Goal: Task Accomplishment & Management: Use online tool/utility

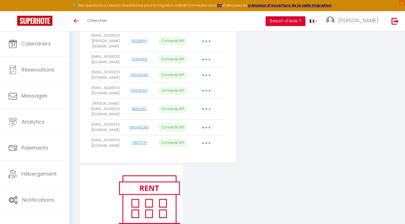
scroll to position [277, 0]
click at [202, 139] on button "button" at bounding box center [206, 143] width 16 height 9
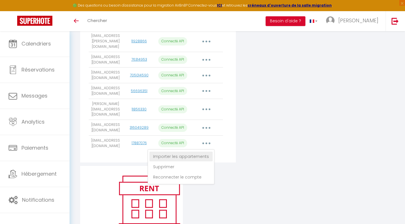
click at [193, 152] on link "Importer les appartements" at bounding box center [180, 157] width 63 height 10
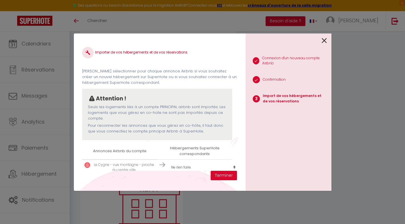
scroll to position [1, 0]
select select "53348"
click at [222, 176] on button "Terminer" at bounding box center [223, 176] width 26 height 10
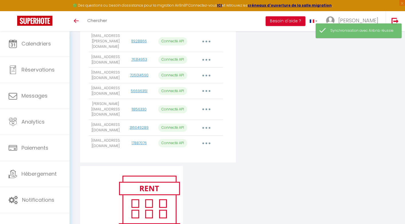
click at [211, 123] on button "button" at bounding box center [206, 127] width 16 height 9
click at [202, 136] on link "Importer les appartements" at bounding box center [180, 141] width 63 height 10
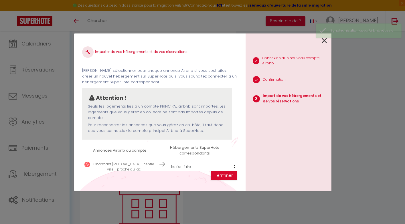
click at [185, 168] on select "Créer un nouvel hébergement Ne rien faire La Ruche des carrés - T3 vue panorami…" at bounding box center [203, 166] width 70 height 11
select select "54025"
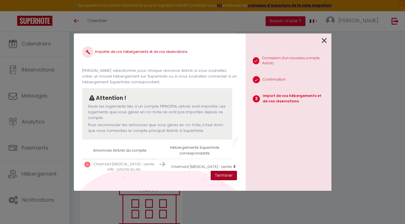
click at [226, 174] on button "Terminer" at bounding box center [223, 176] width 26 height 10
